Goal: Task Accomplishment & Management: Manage account settings

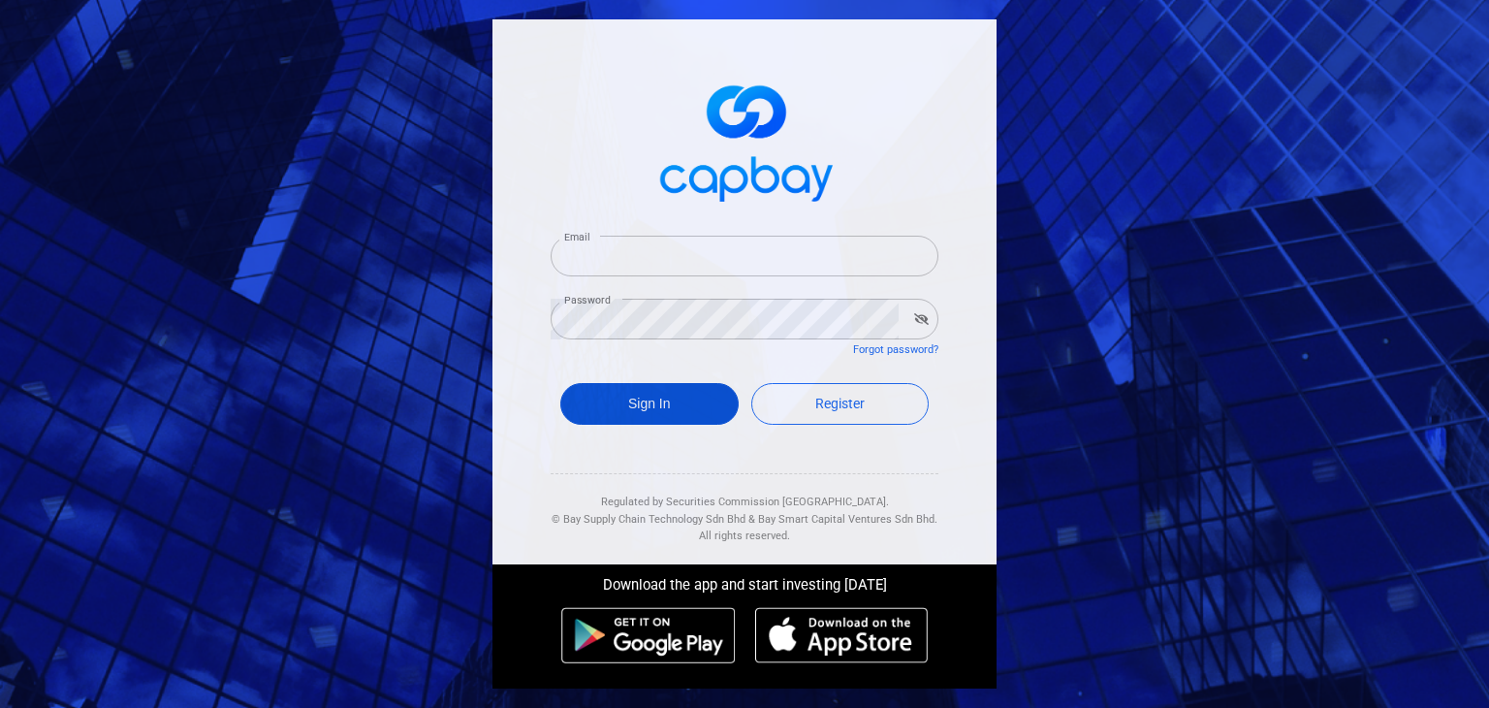
type input "roes80@gmail.com"
click at [606, 395] on button "Sign In" at bounding box center [649, 404] width 178 height 42
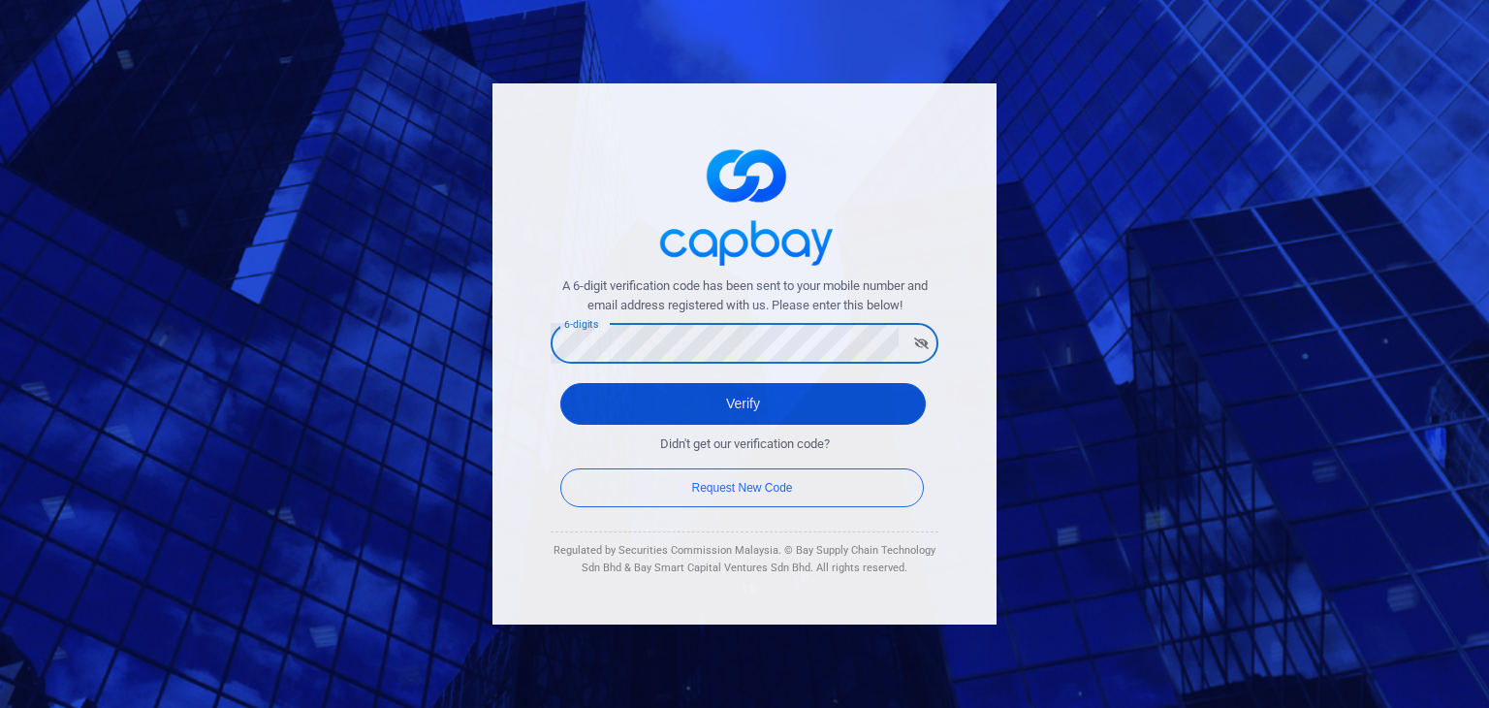
click at [618, 408] on button "Verify" at bounding box center [742, 404] width 365 height 42
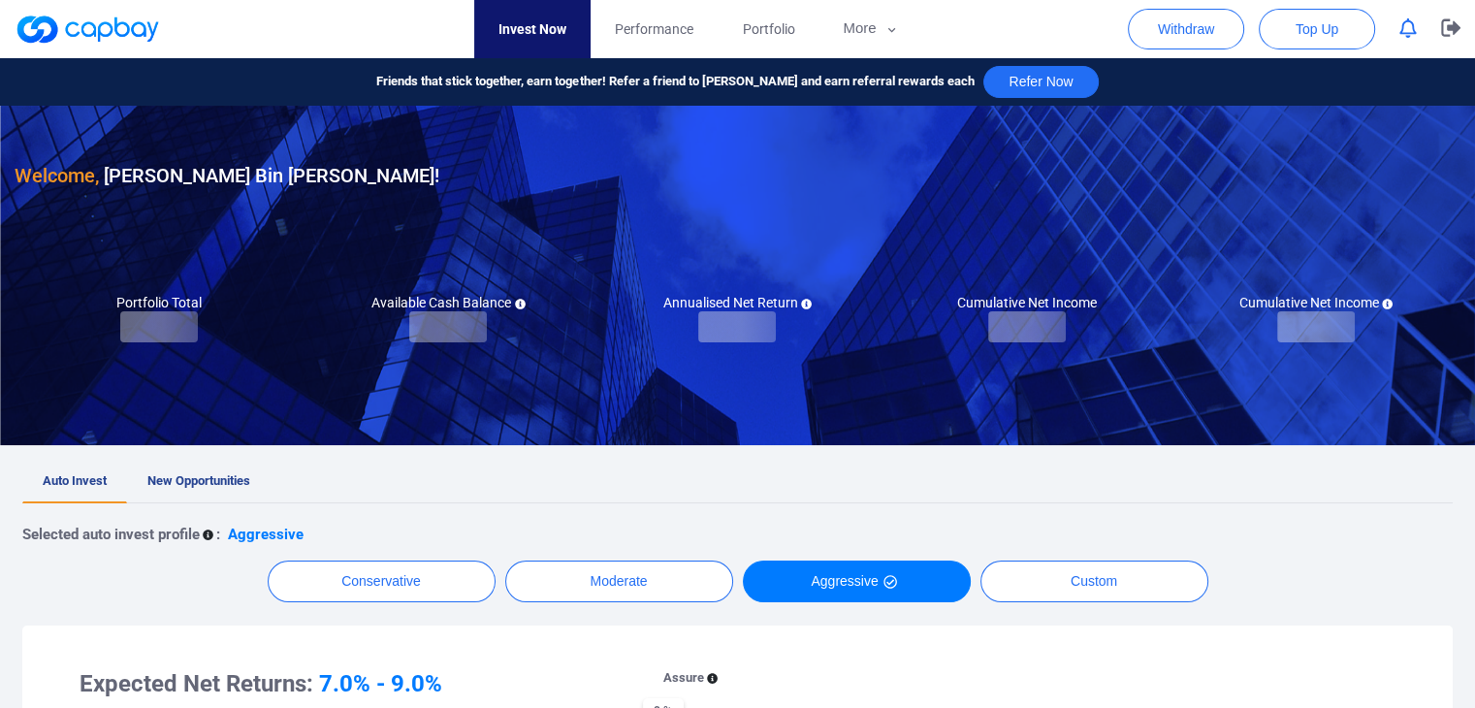
checkbox input "true"
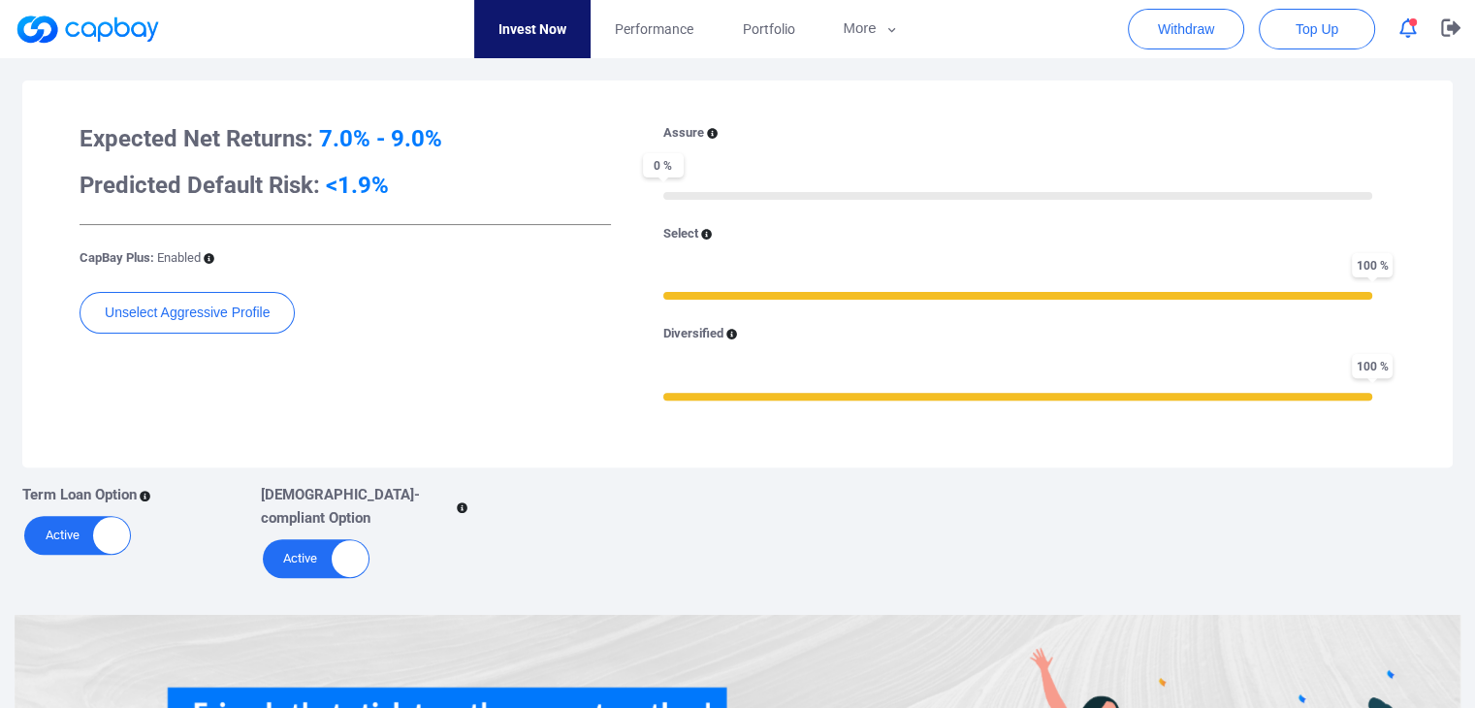
scroll to position [60, 0]
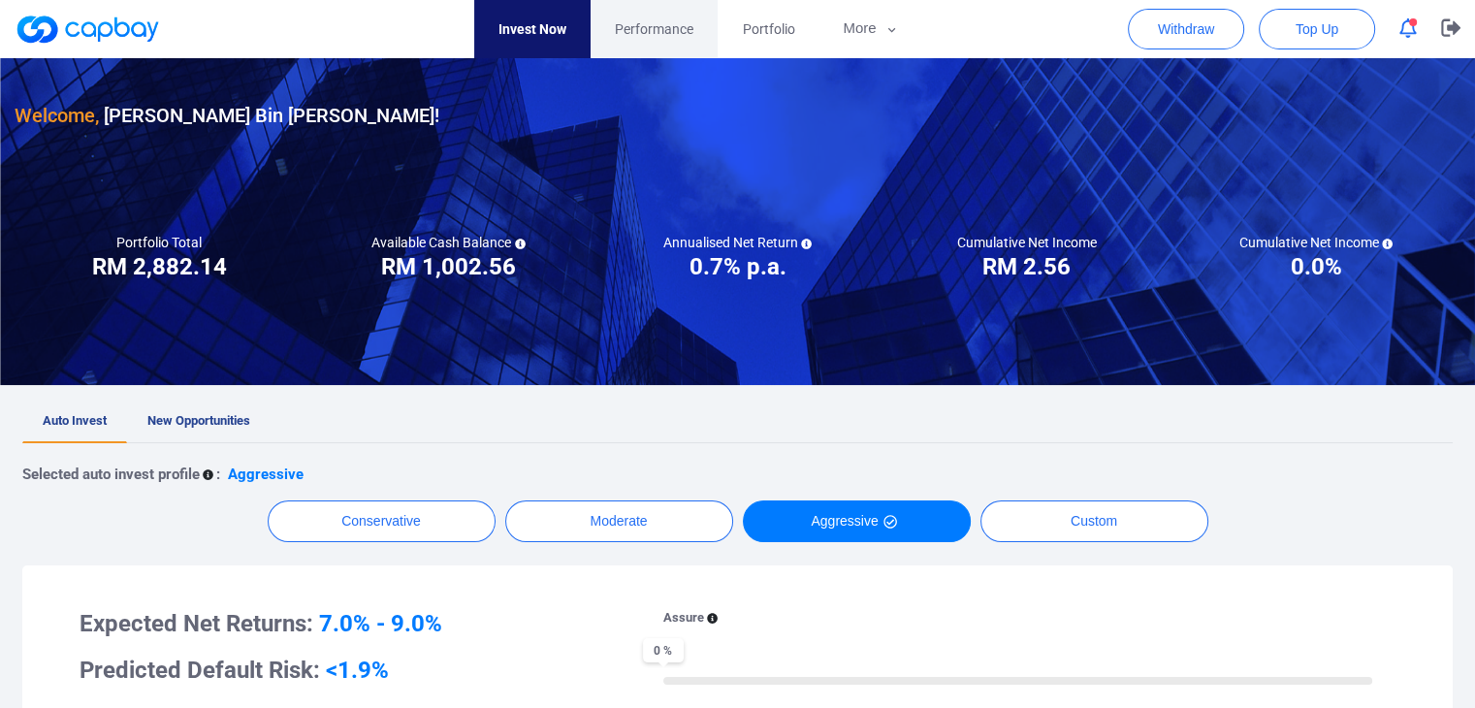
click at [647, 39] on span "Performance" at bounding box center [654, 28] width 79 height 21
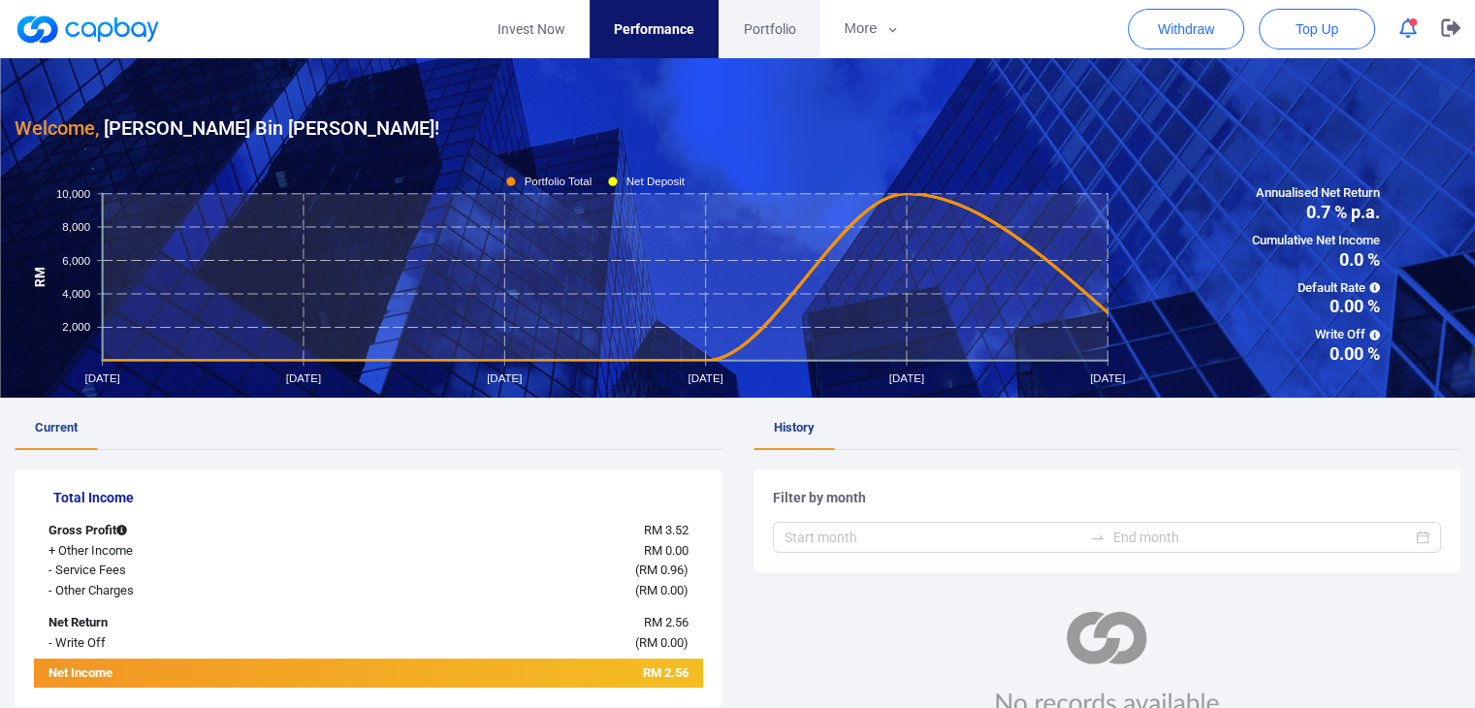
click at [783, 33] on span "Portfolio" at bounding box center [769, 28] width 52 height 21
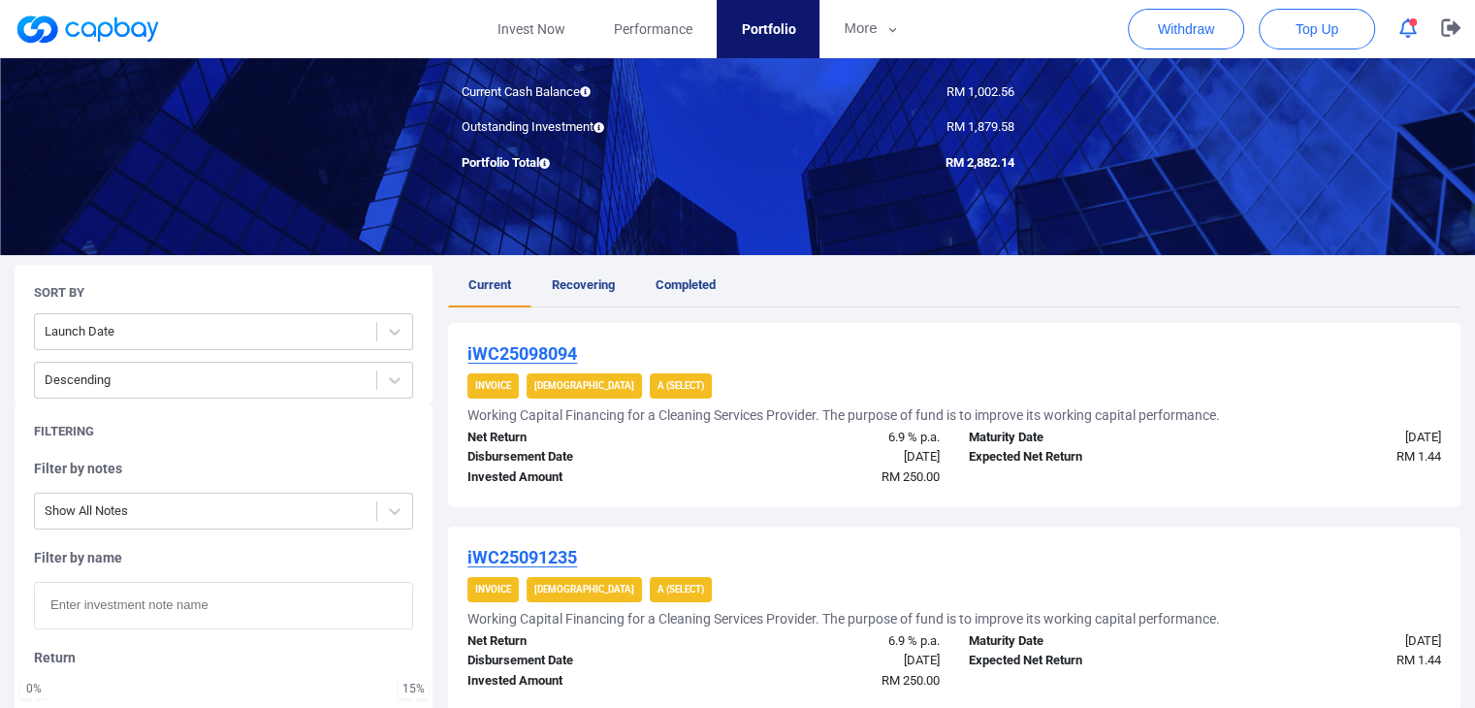
scroll to position [291, 0]
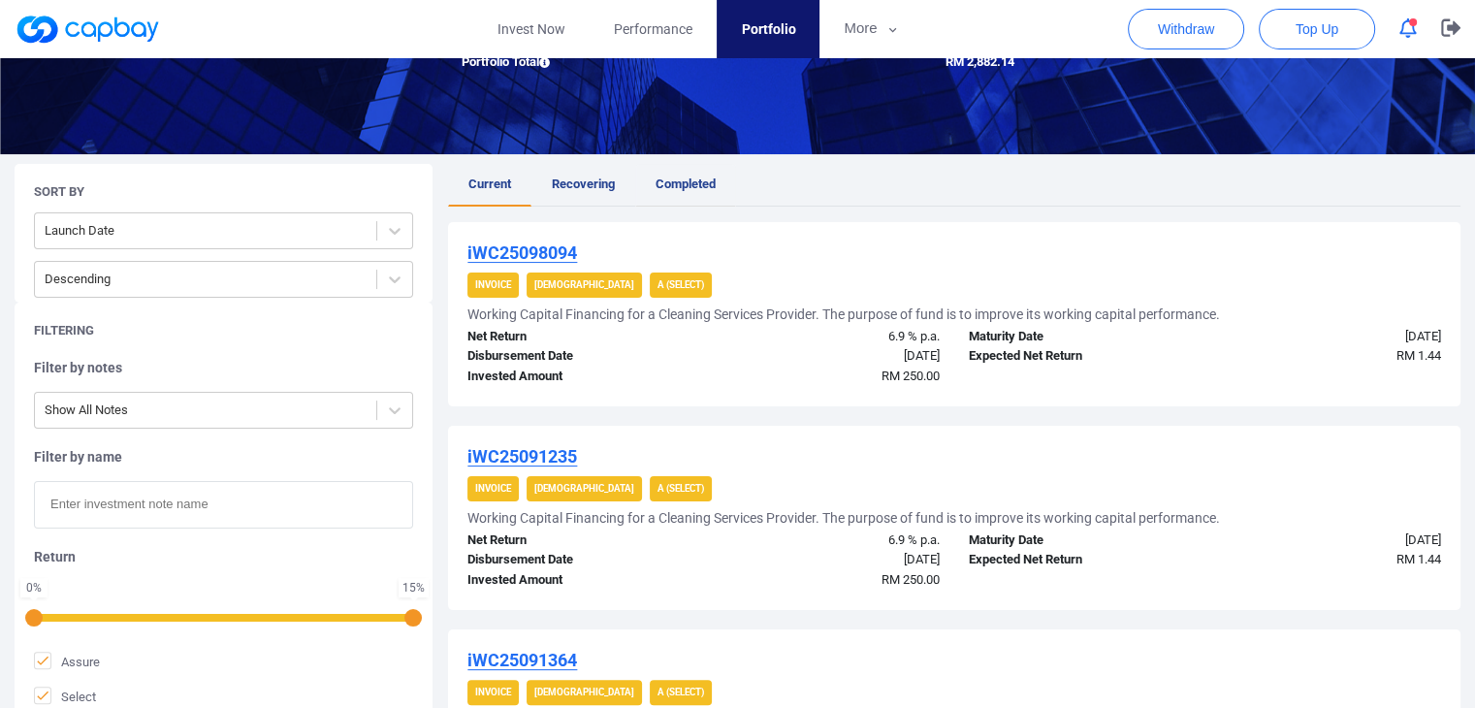
click at [681, 180] on span "Completed" at bounding box center [685, 183] width 60 height 15
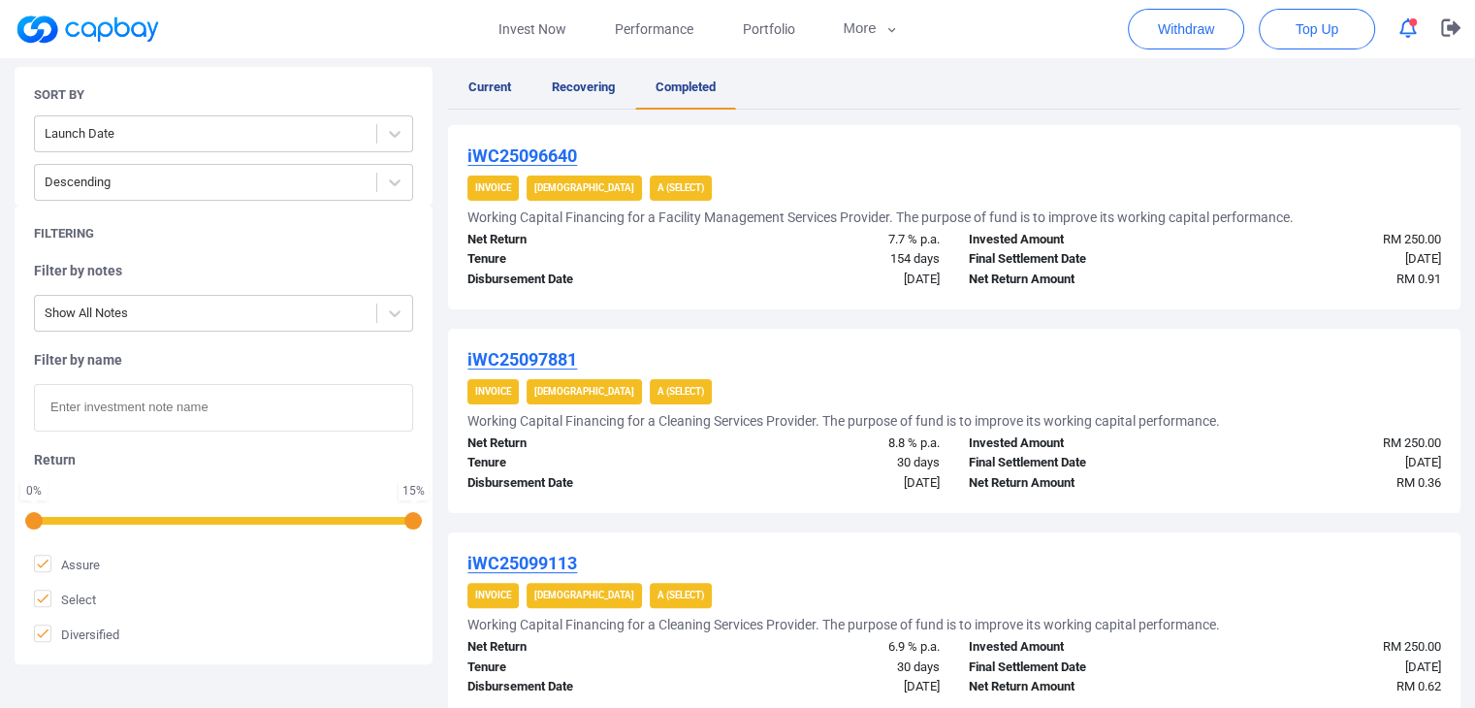
scroll to position [291, 0]
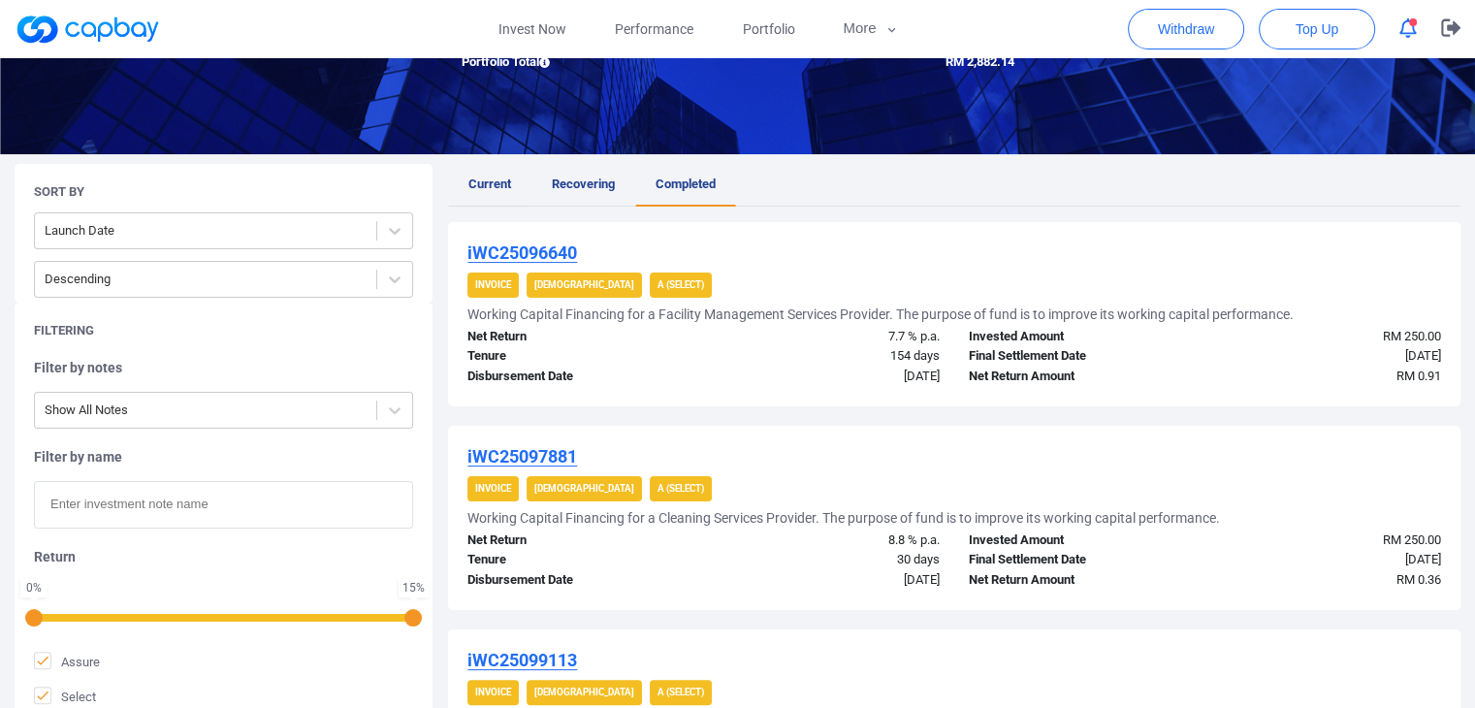
click at [492, 188] on span "Current" at bounding box center [489, 183] width 43 height 15
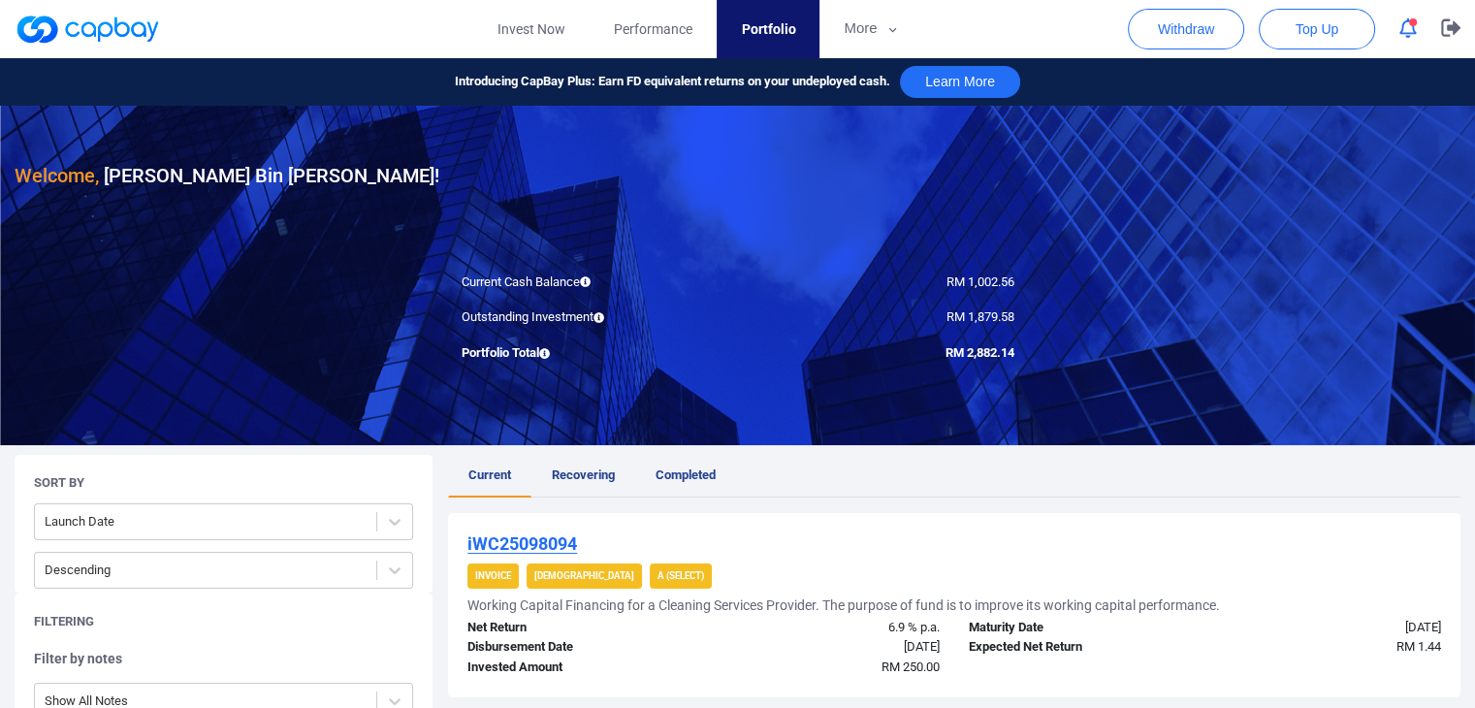
scroll to position [399, 0]
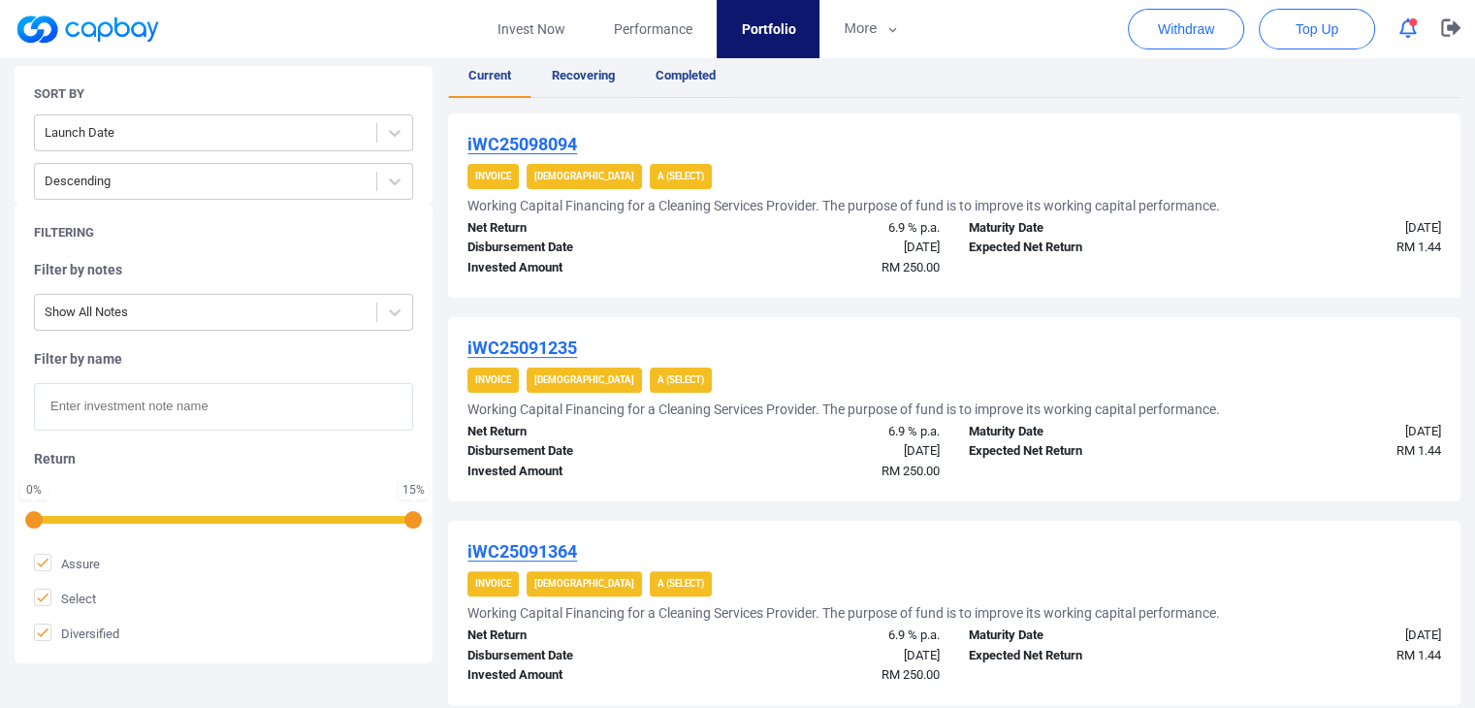
click at [713, 75] on span "Completed" at bounding box center [685, 75] width 60 height 15
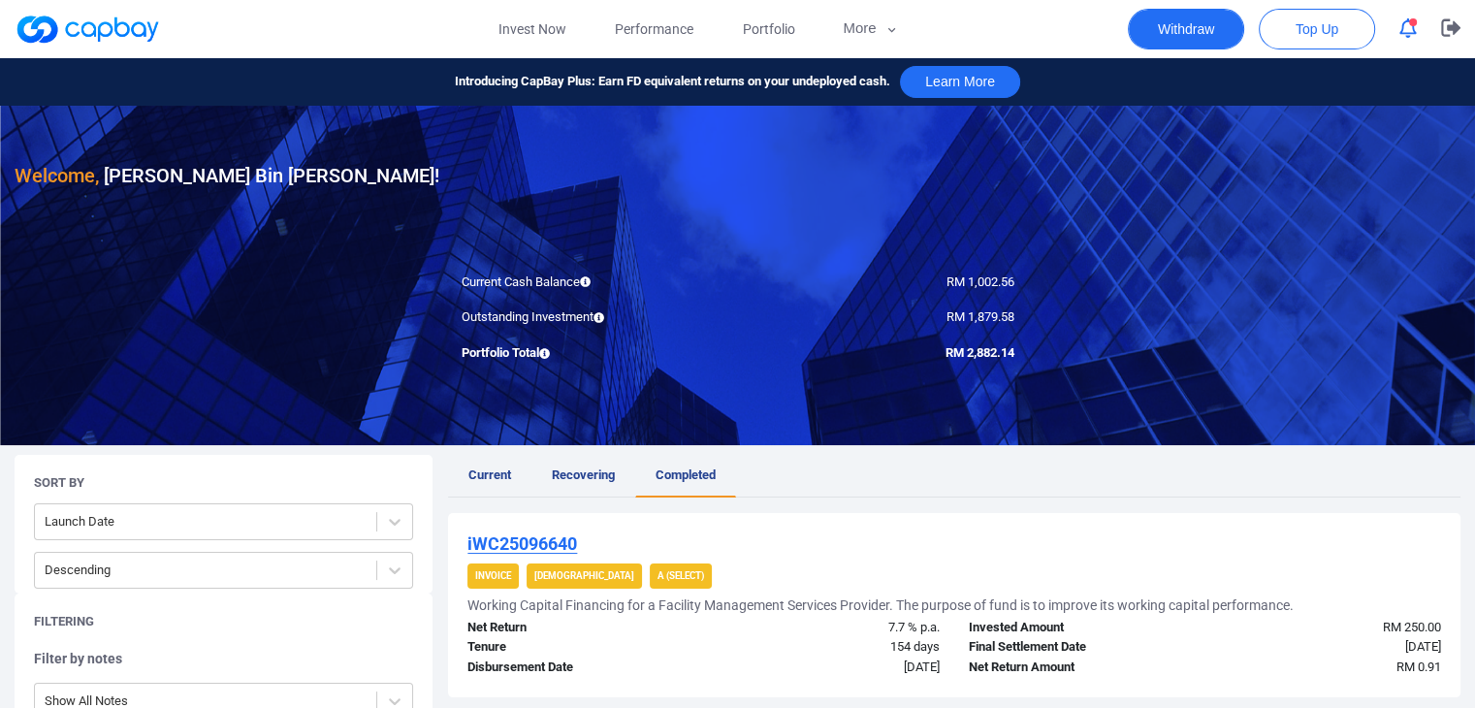
click at [1203, 32] on button "Withdraw" at bounding box center [1185, 29] width 116 height 41
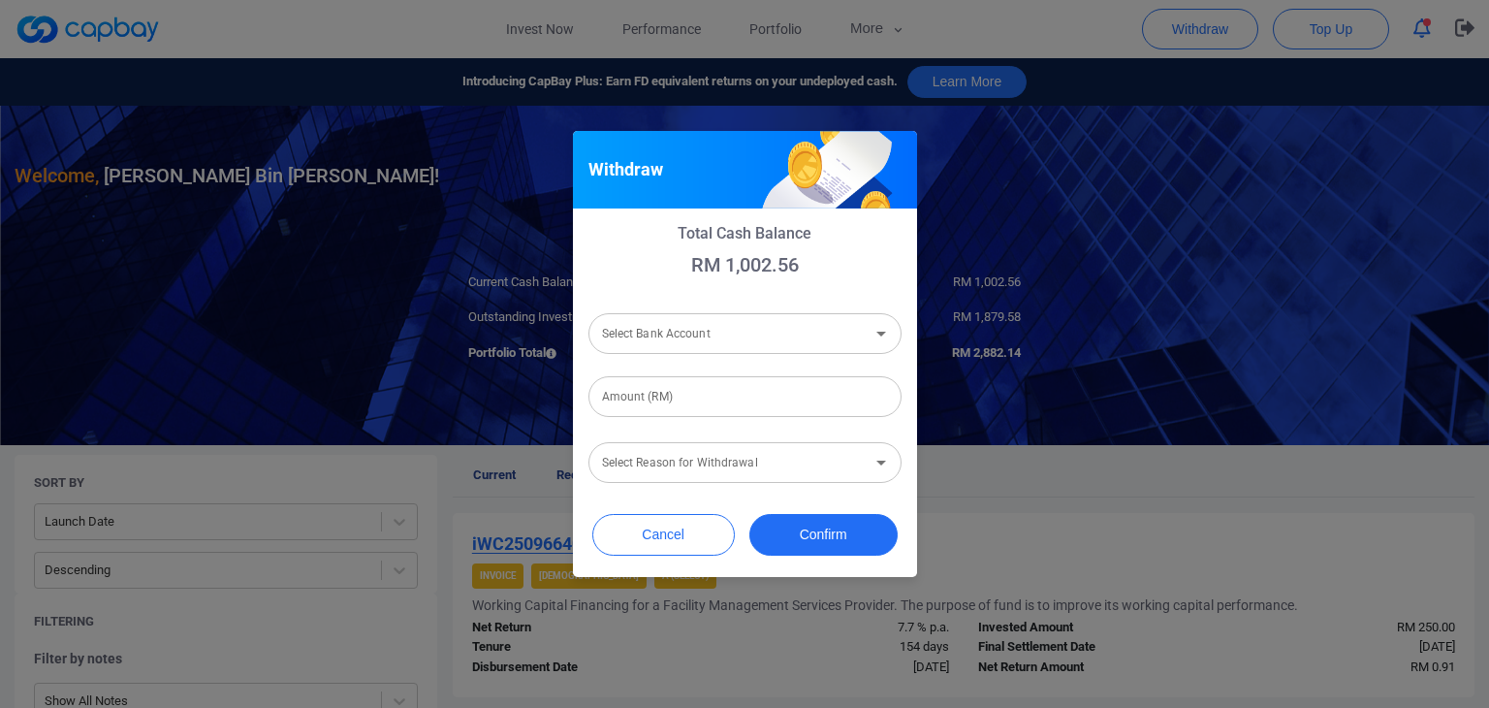
click at [722, 334] on input "Select Bank Account" at bounding box center [729, 333] width 270 height 36
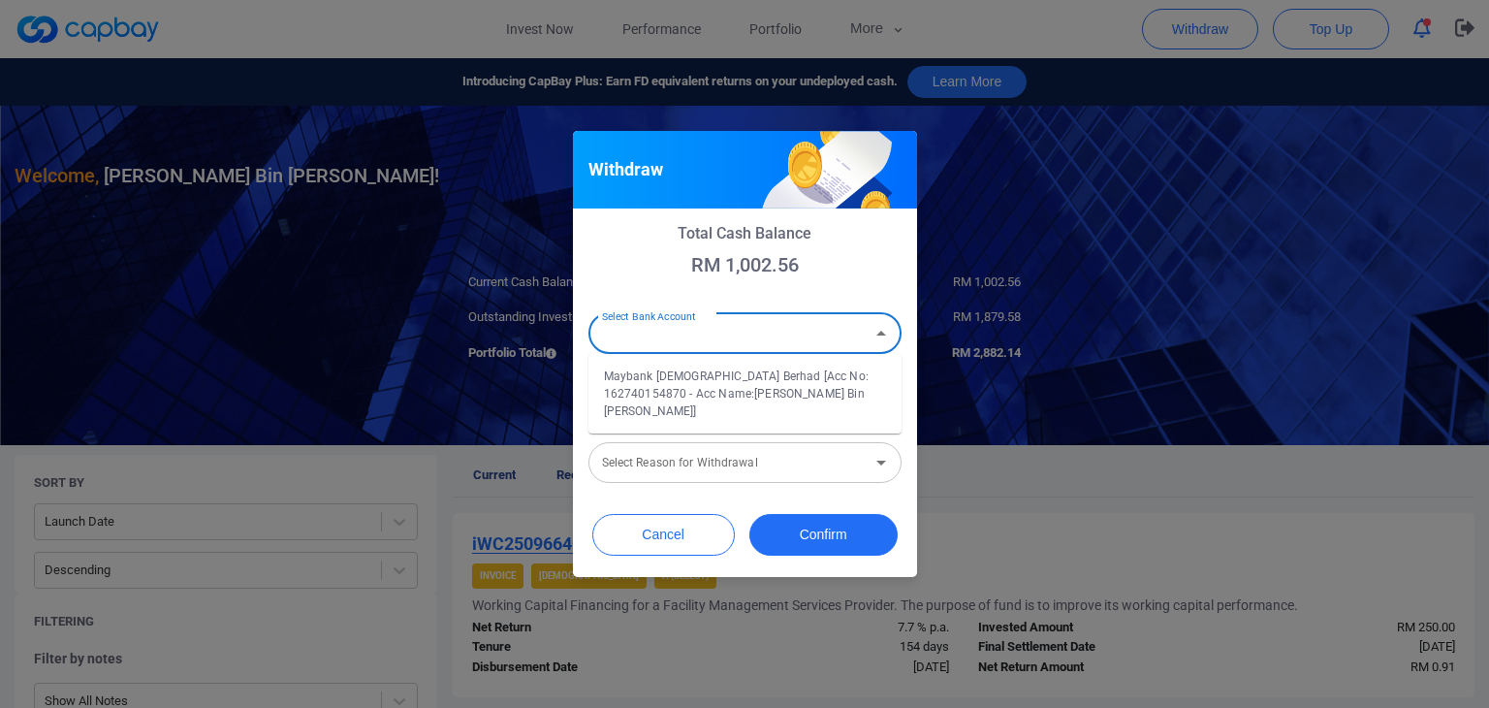
click at [711, 392] on li "Maybank Islamic Berhad [Acc No: 162740154870 - Acc Name:Mohammad Roes Bin Moham…" at bounding box center [744, 394] width 313 height 64
type input "Maybank Islamic Berhad [Acc No: 162740154870 - Acc Name:Mohammad Roes Bin Moham…"
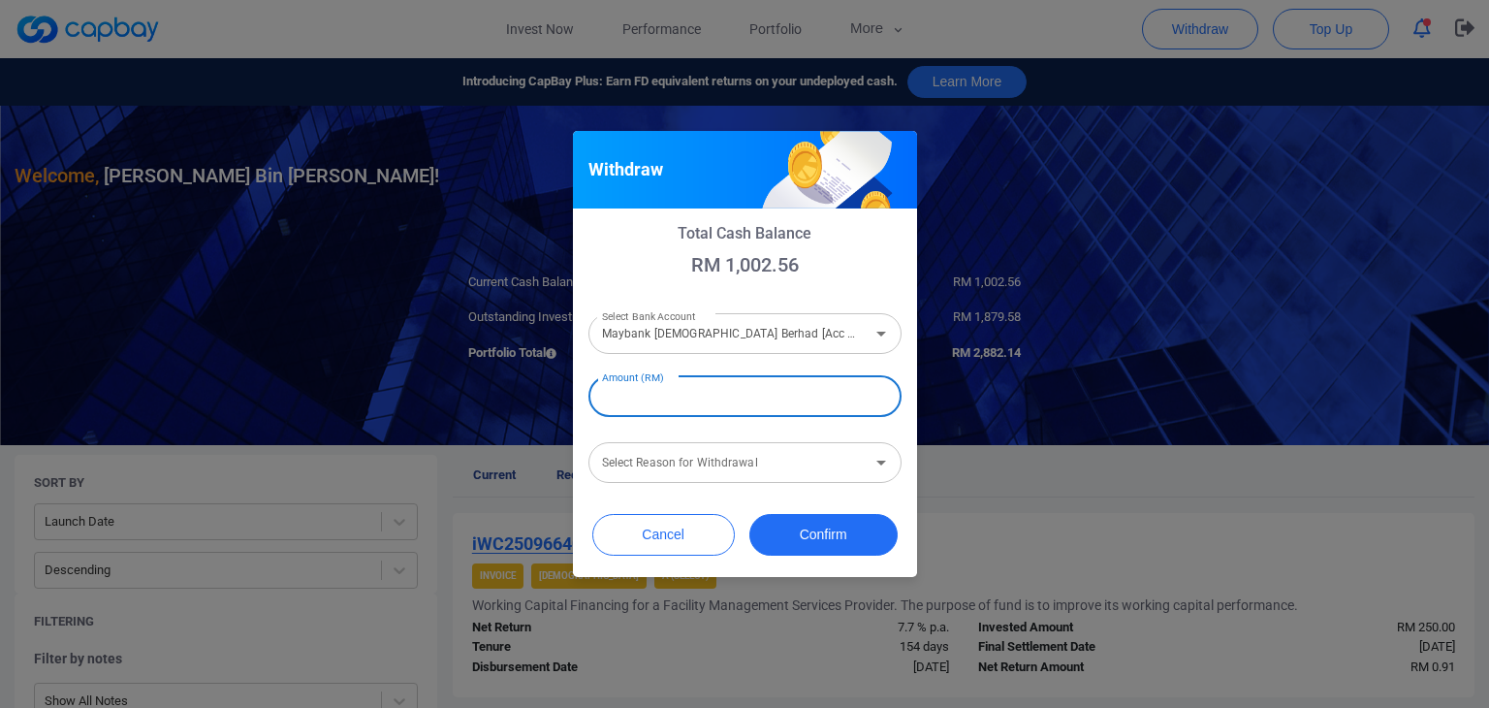
click at [711, 392] on input "Amount (RM)" at bounding box center [744, 396] width 313 height 41
type input "RM 1,002.56"
click at [778, 470] on input "Select Reason for Withdrawal" at bounding box center [729, 462] width 270 height 36
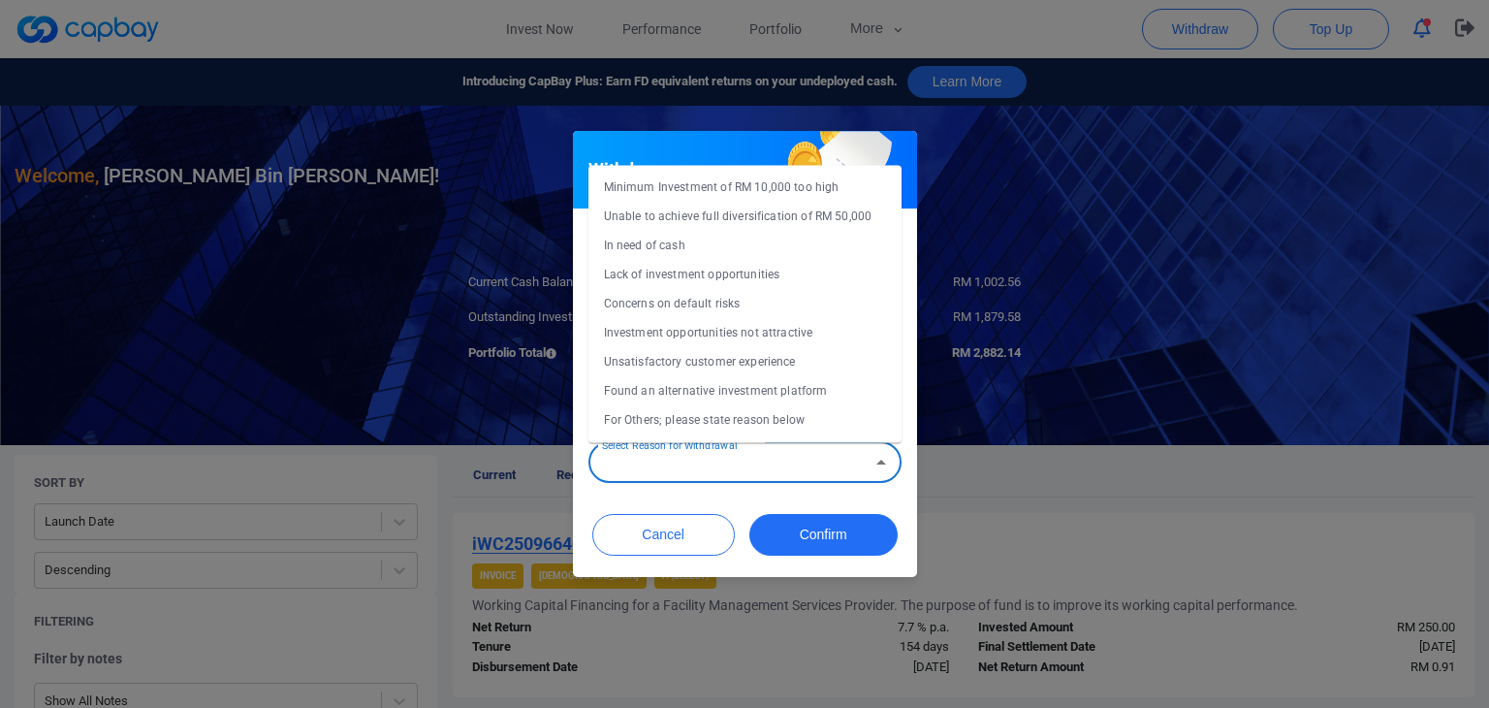
click at [730, 336] on li "Investment opportunities not attractive" at bounding box center [744, 332] width 313 height 29
type input "Investment opportunities not attractive"
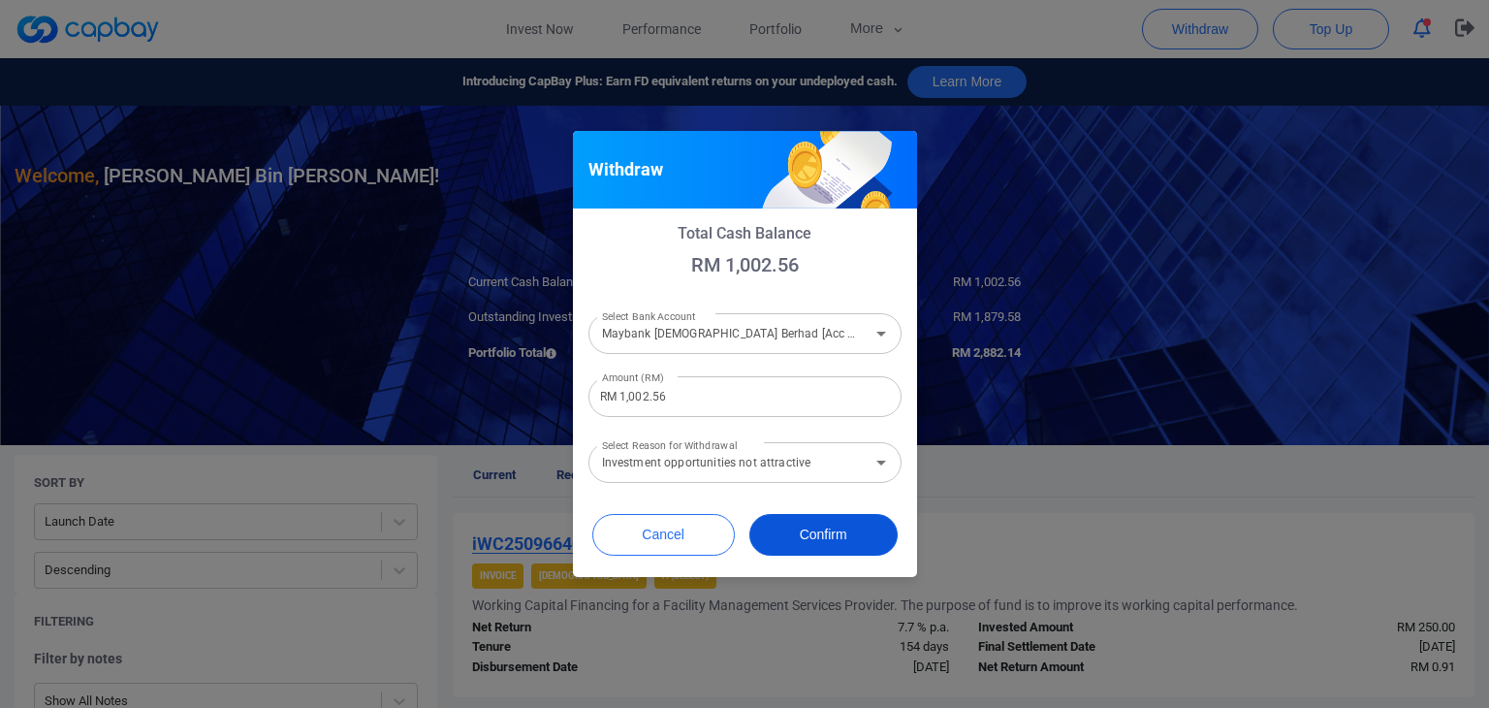
click at [833, 531] on button "Confirm" at bounding box center [823, 535] width 148 height 42
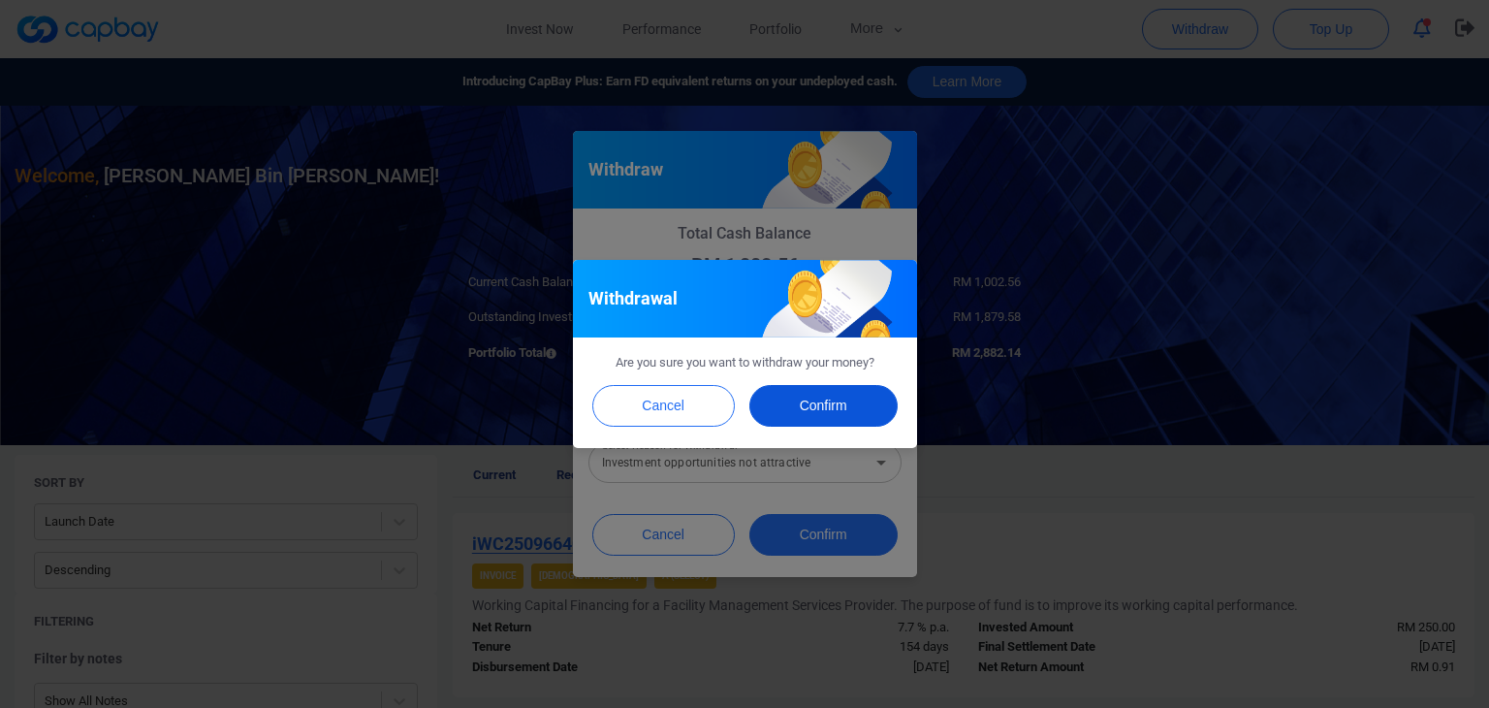
click at [812, 400] on button "Confirm" at bounding box center [823, 406] width 148 height 42
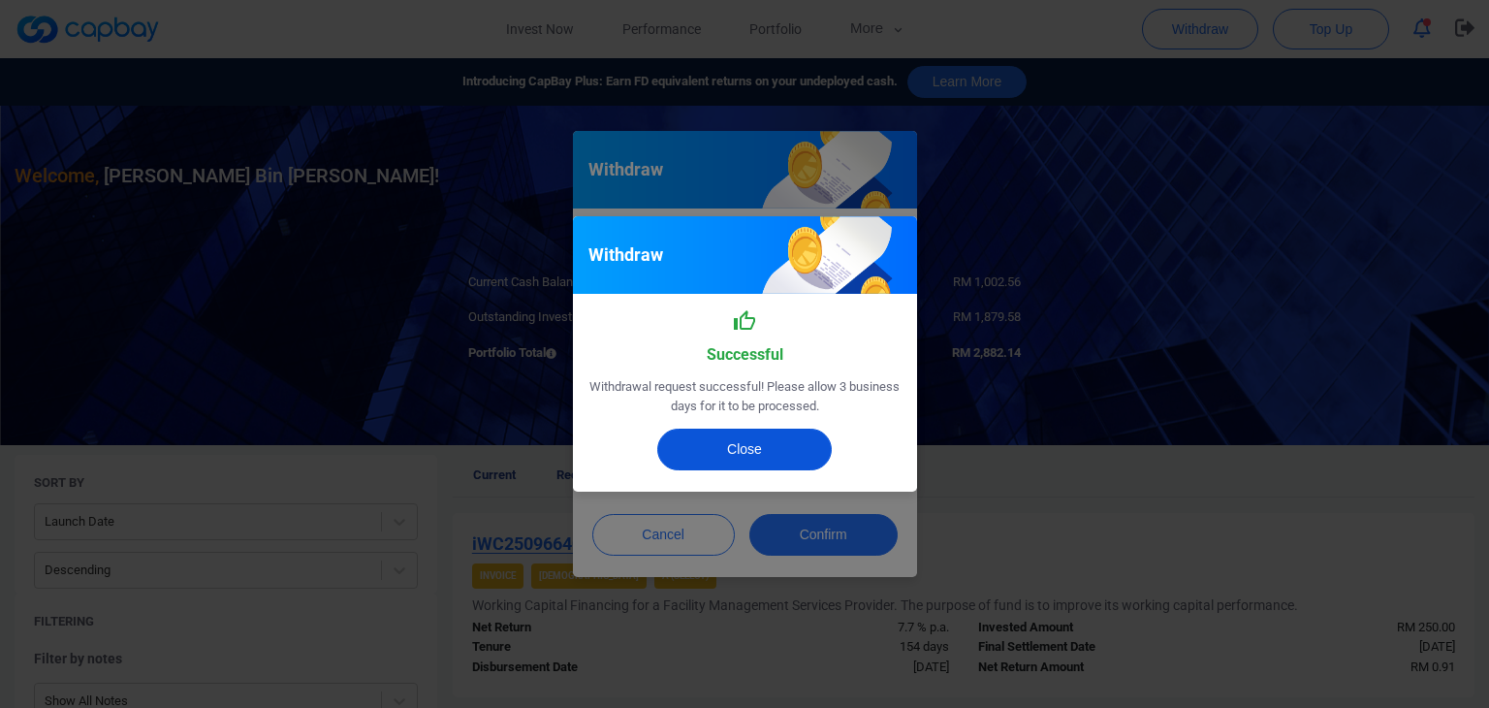
click at [756, 445] on button "Close" at bounding box center [744, 449] width 174 height 42
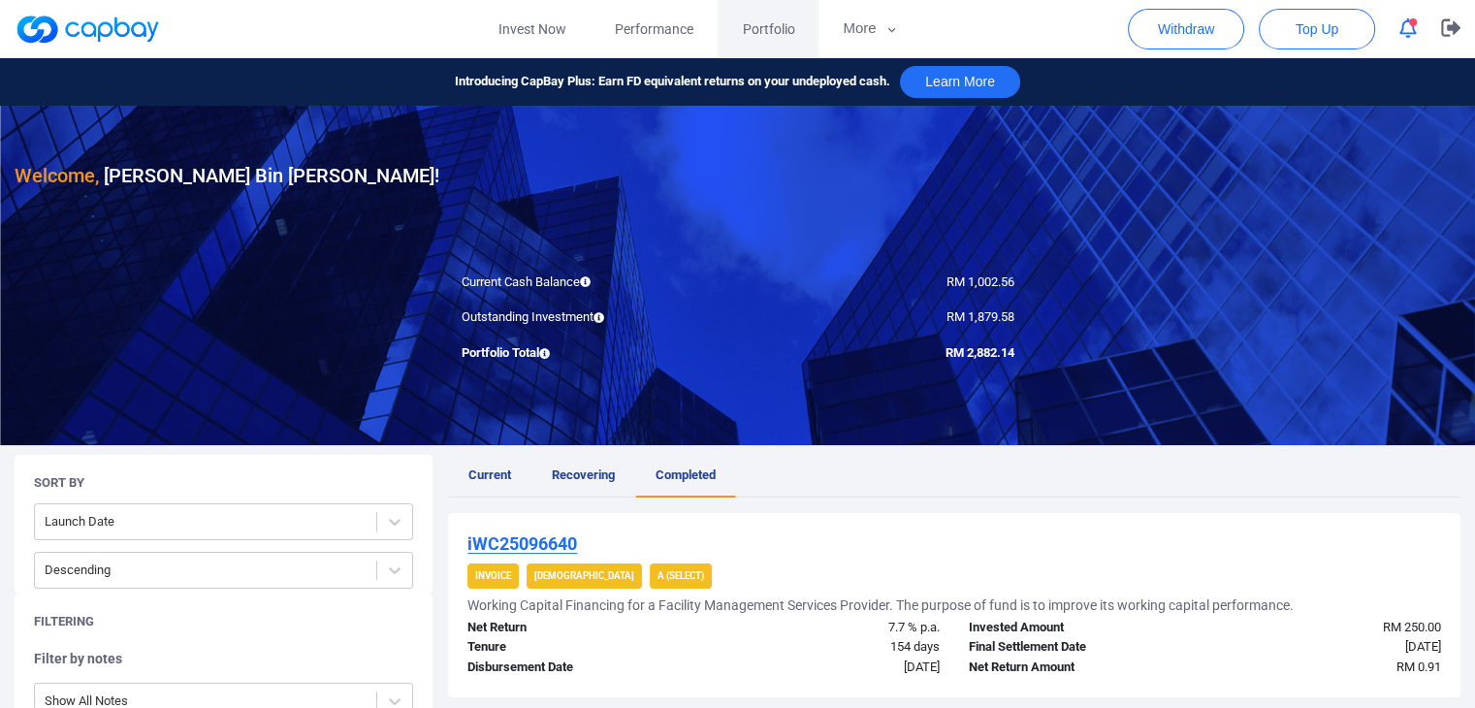
click at [756, 28] on span "Portfolio" at bounding box center [768, 28] width 52 height 21
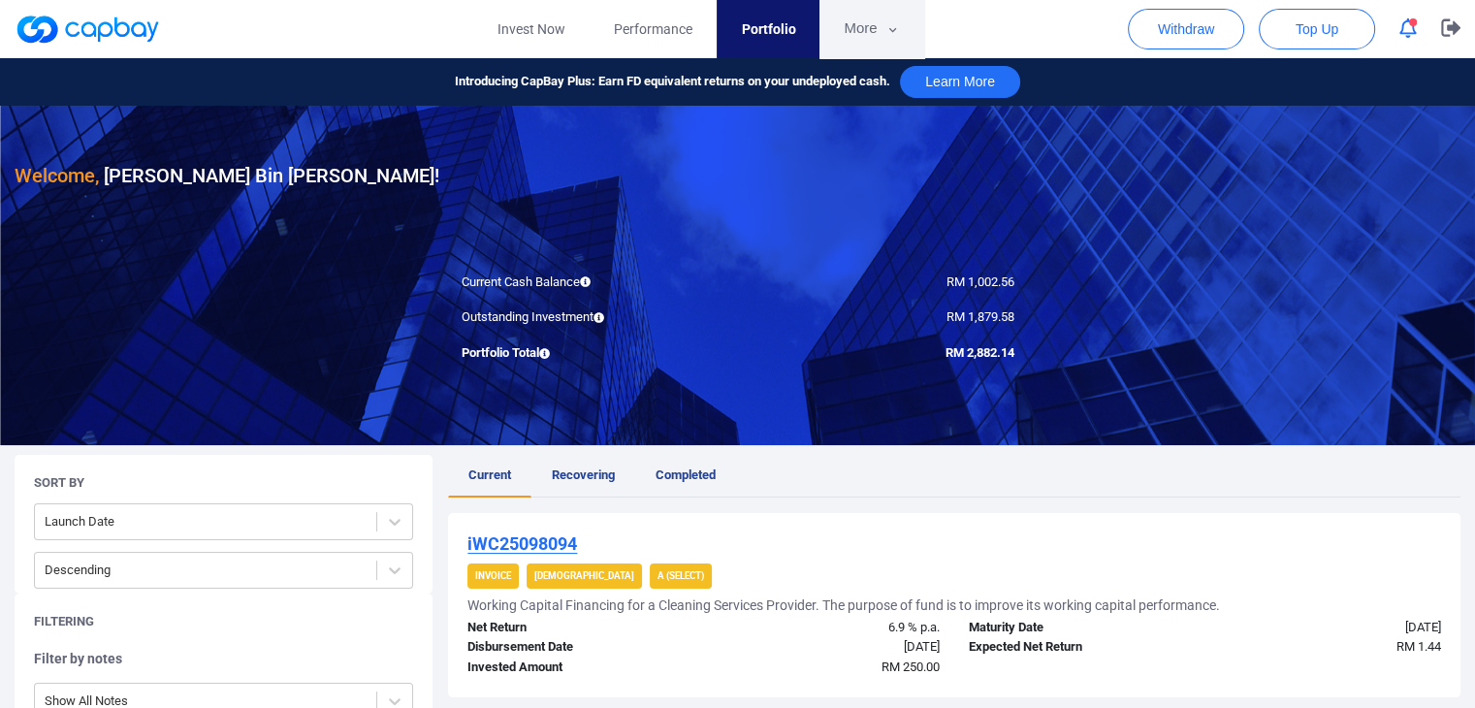
click at [857, 36] on button "More" at bounding box center [871, 29] width 104 height 58
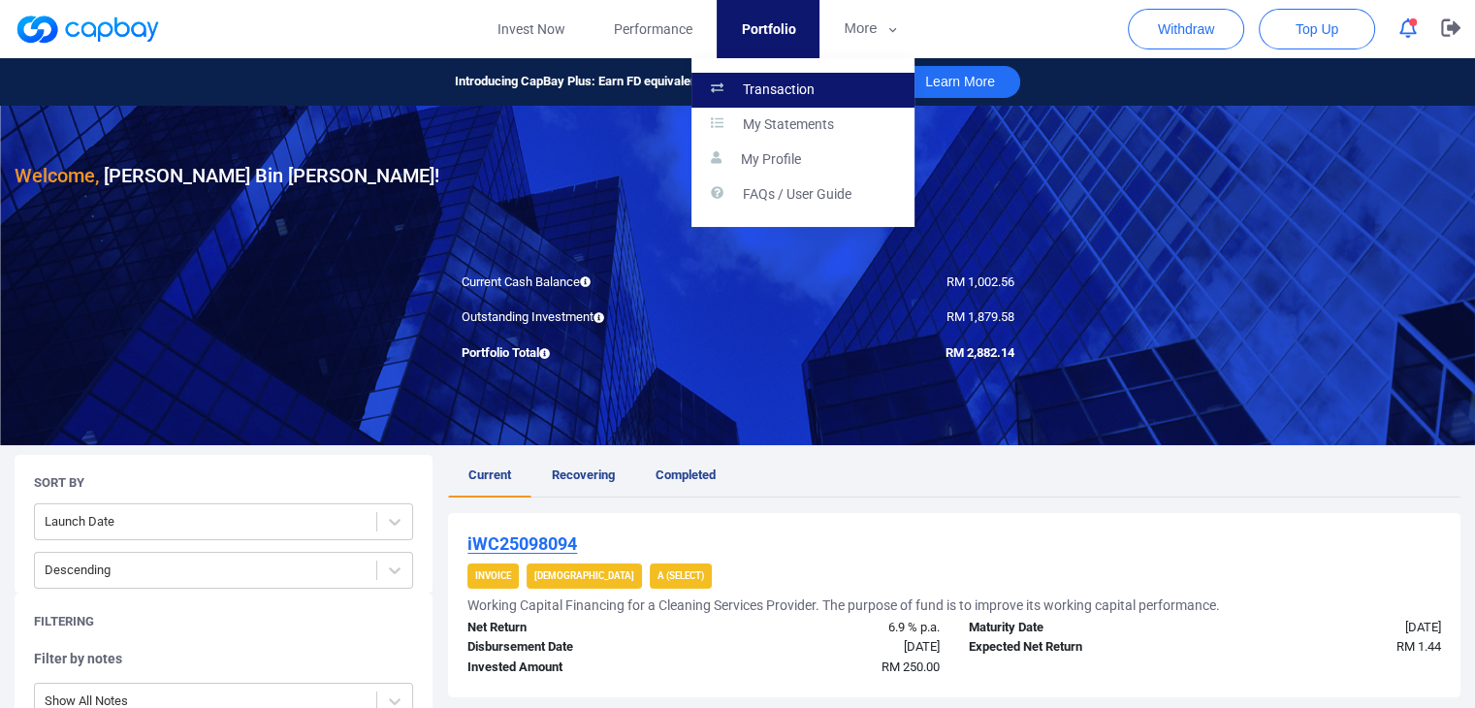
click at [764, 81] on p "Transaction" at bounding box center [779, 89] width 72 height 17
